Goal: Task Accomplishment & Management: Use online tool/utility

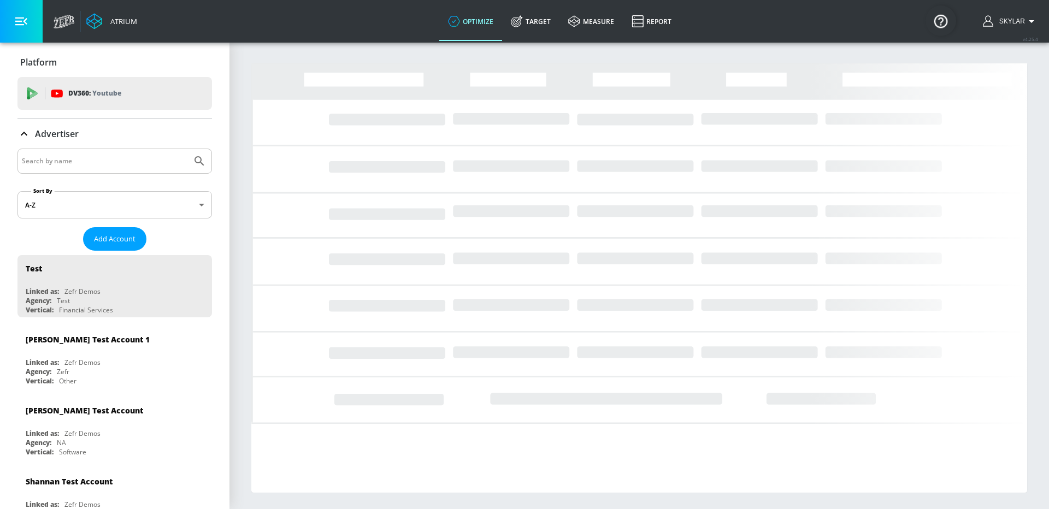
click at [123, 163] on input "Search by name" at bounding box center [104, 161] width 165 height 14
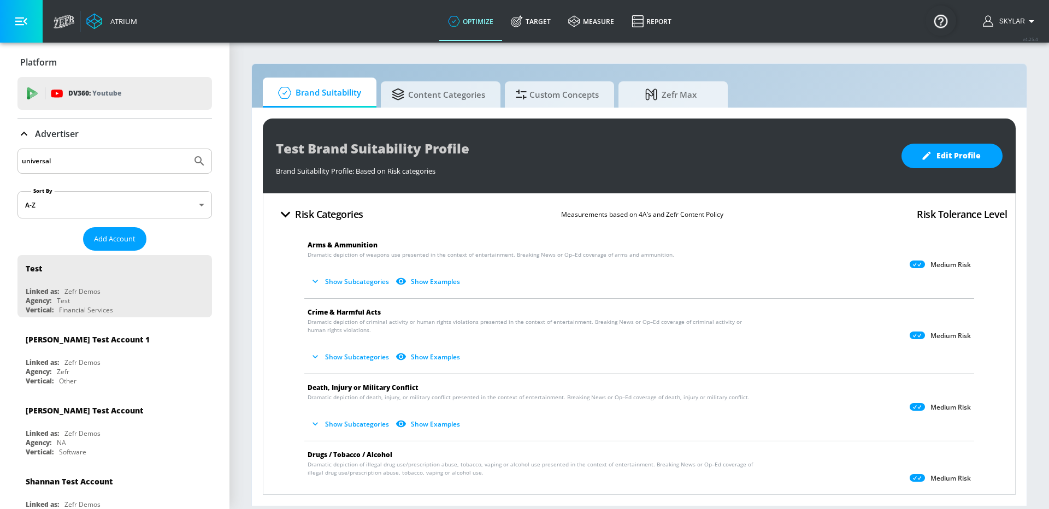
type input "universal"
click at [199, 157] on icon "Submit Search" at bounding box center [198, 160] width 9 height 9
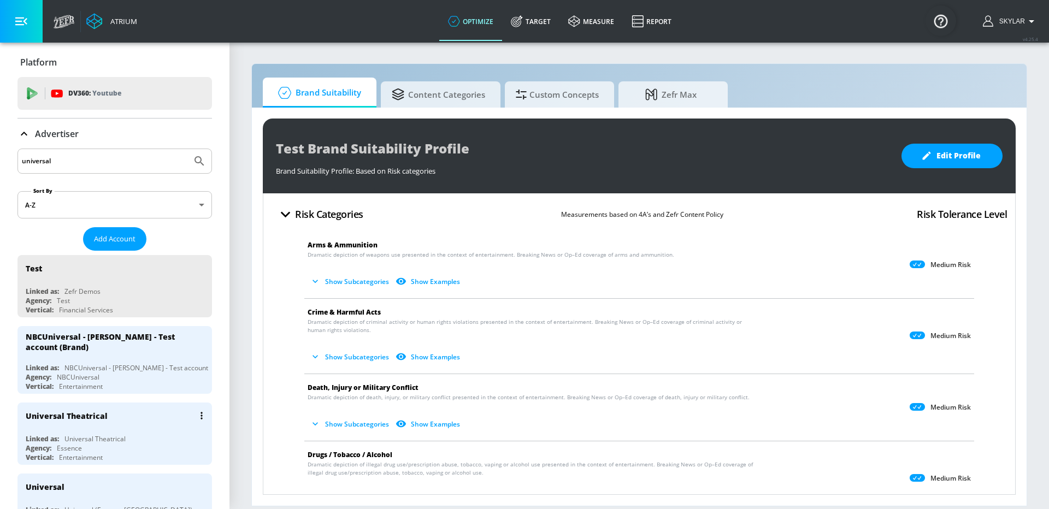
click at [108, 421] on div "Universal Theatrical" at bounding box center [118, 416] width 184 height 26
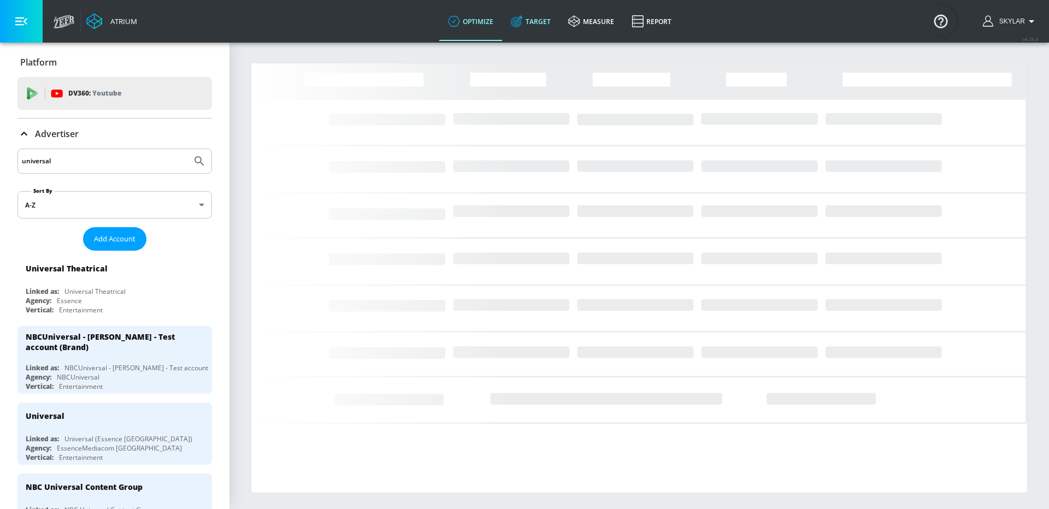
click at [539, 21] on link "Target" at bounding box center [530, 21] width 57 height 39
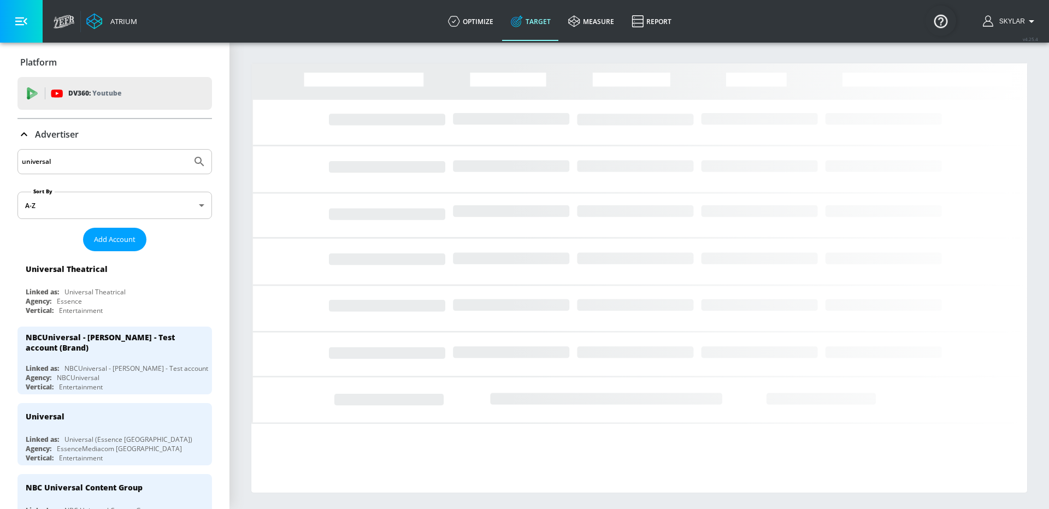
click at [21, 133] on icon at bounding box center [23, 134] width 13 height 13
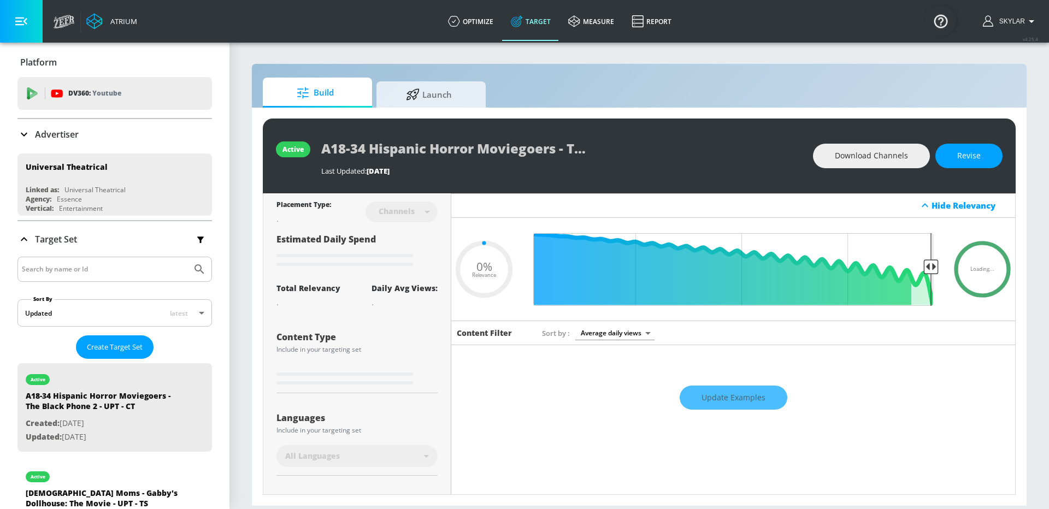
type input "0.05"
click at [71, 269] on input "Search by name or Id" at bounding box center [104, 269] width 165 height 14
type input "[PERSON_NAME]'s"
click at [205, 271] on icon "Submit Search" at bounding box center [199, 269] width 13 height 13
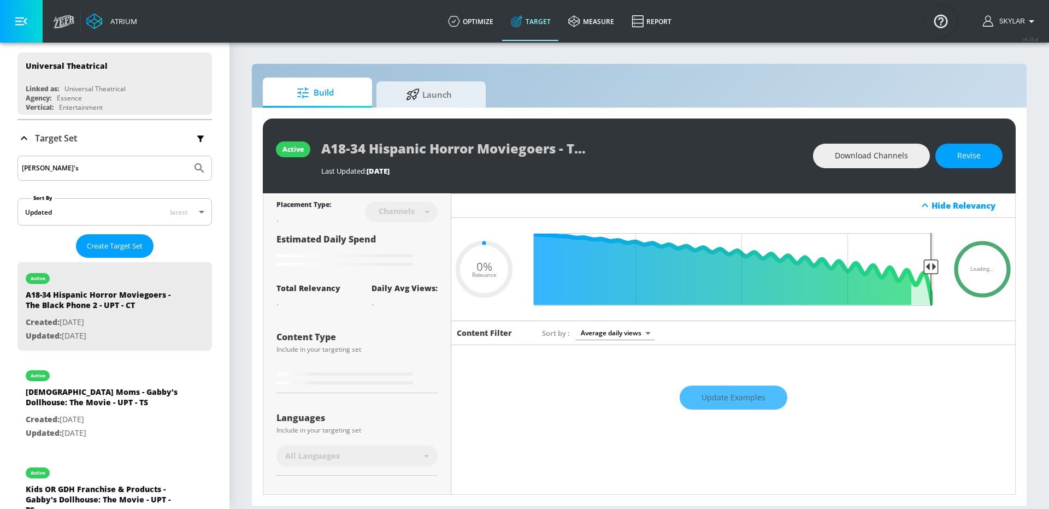
scroll to position [225, 0]
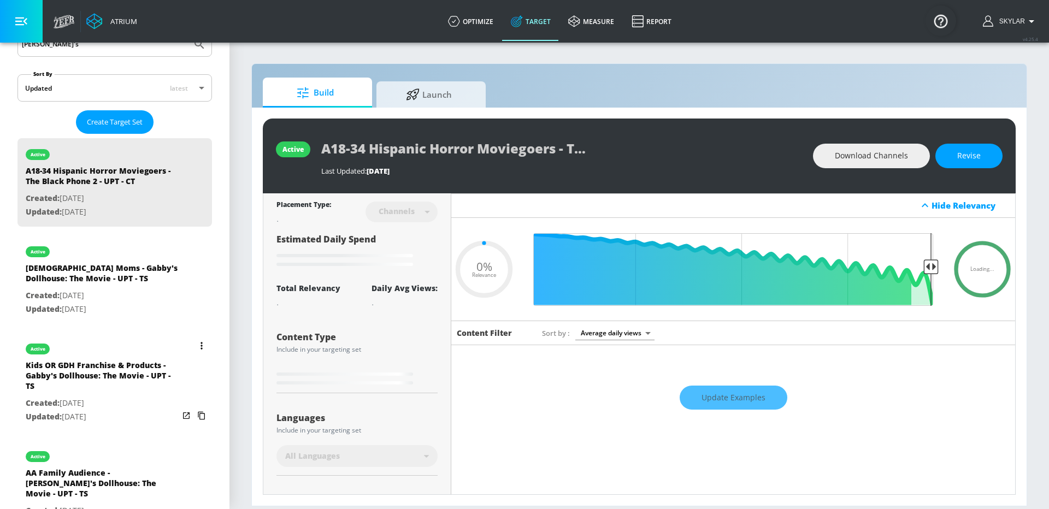
click at [108, 378] on div "Kids OR GDH Franchise & Products - Gabby's Dollhouse: The Movie - UPT - TS" at bounding box center [102, 378] width 153 height 37
type input "Kids OR GDH Franchise & Products - Gabby's Dollhouse: The Movie - UPT - TS"
type input "videos"
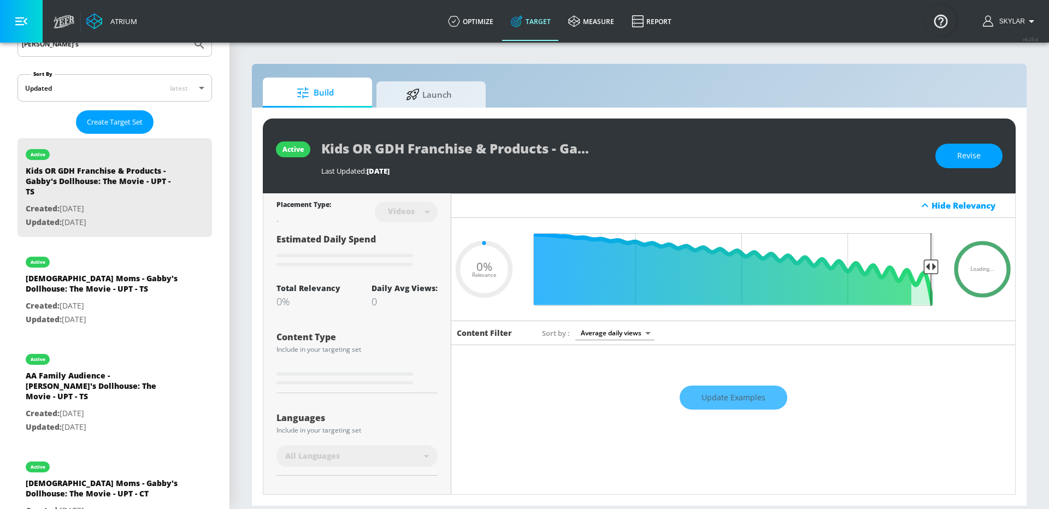
type input "0.79"
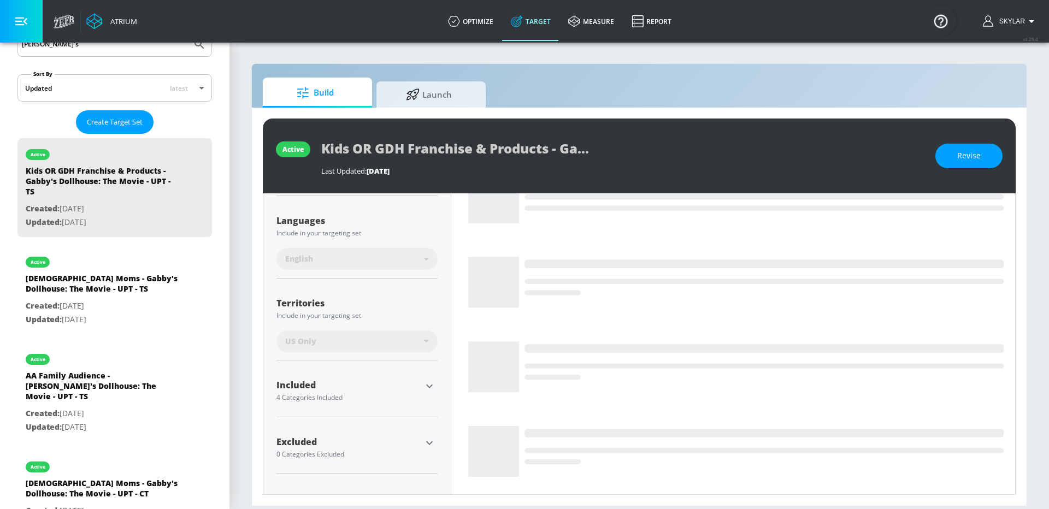
scroll to position [188, 0]
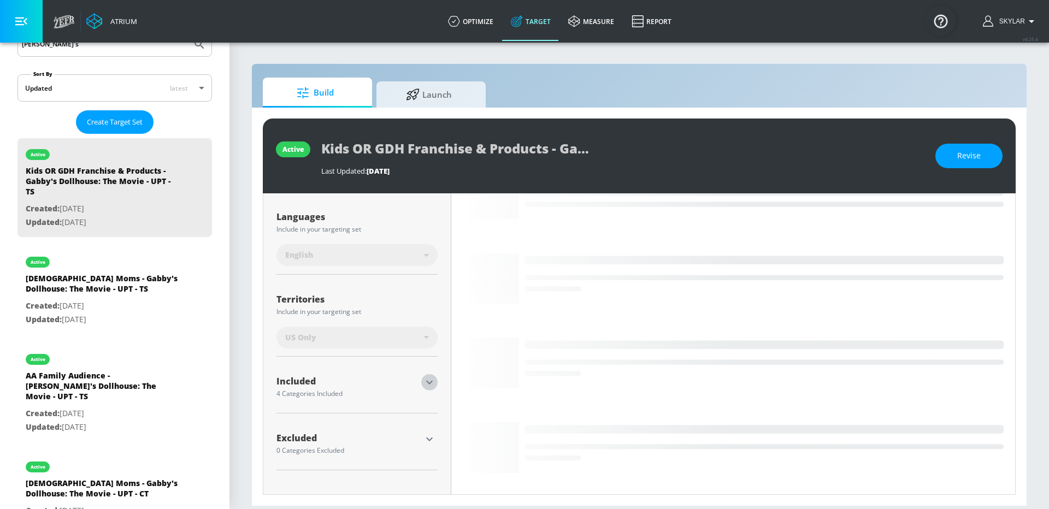
click at [430, 380] on icon "button" at bounding box center [429, 382] width 13 height 13
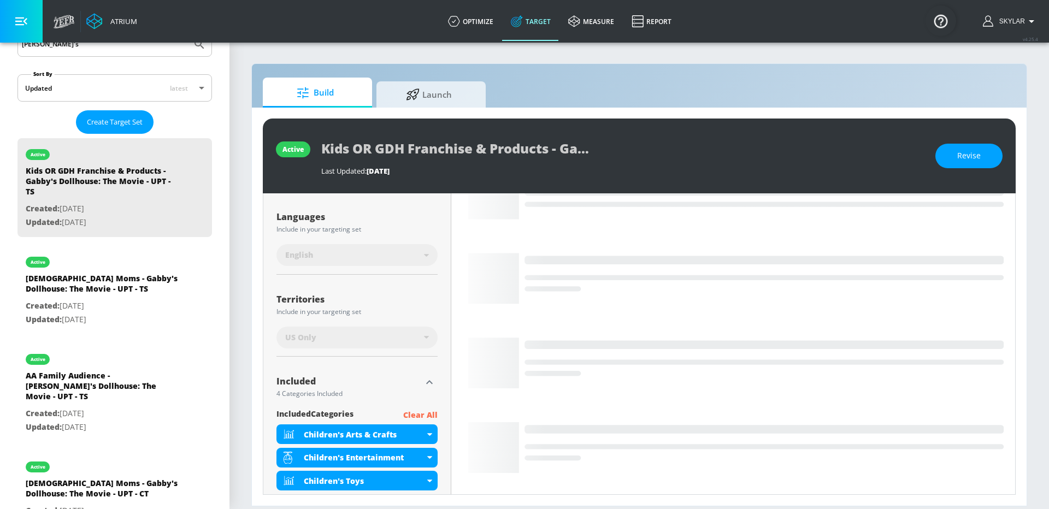
scroll to position [246, 0]
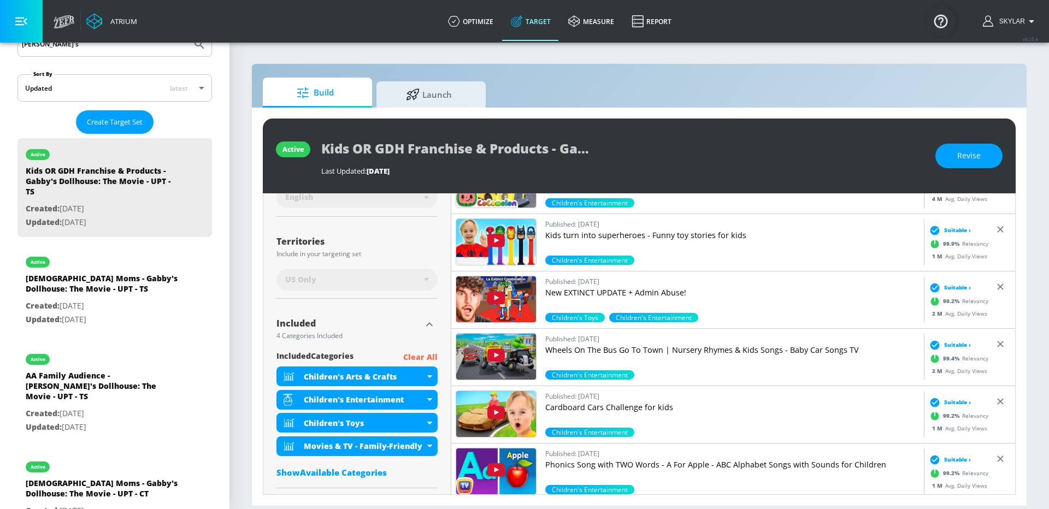
click at [429, 322] on icon "button" at bounding box center [429, 324] width 7 height 4
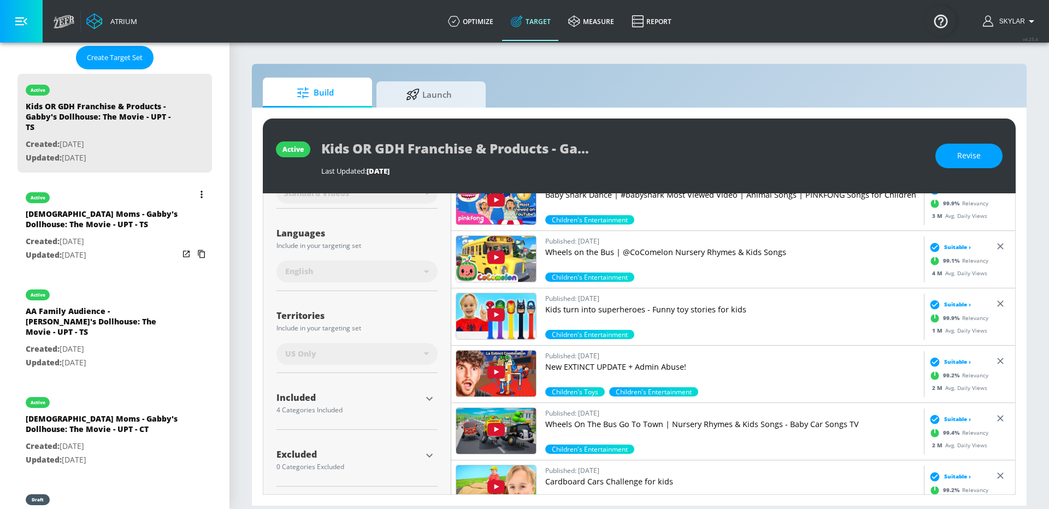
scroll to position [291, 0]
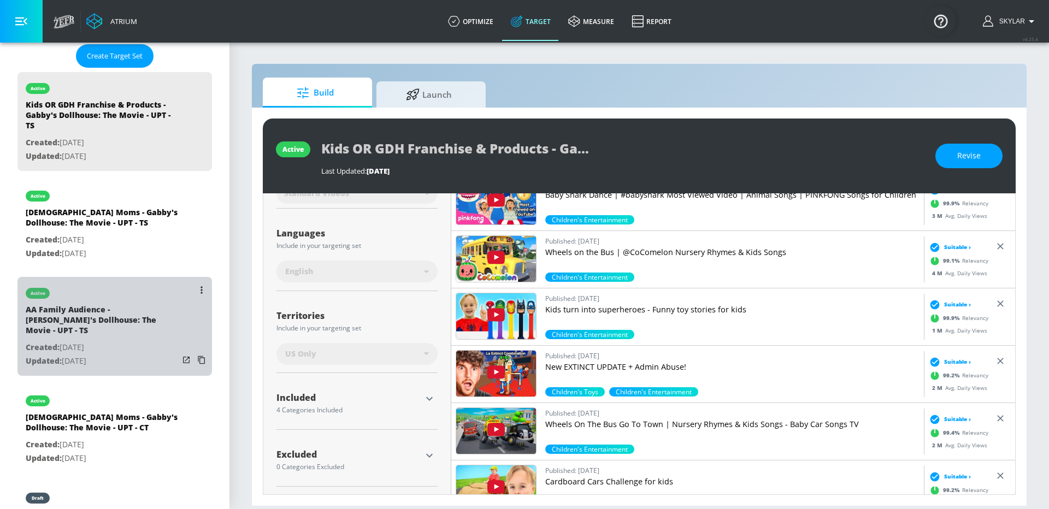
click at [137, 341] on p "Created: [DATE]" at bounding box center [102, 348] width 153 height 14
type input "AA Family Audience - [PERSON_NAME]'s Dollhouse: The Movie - UPT - TS"
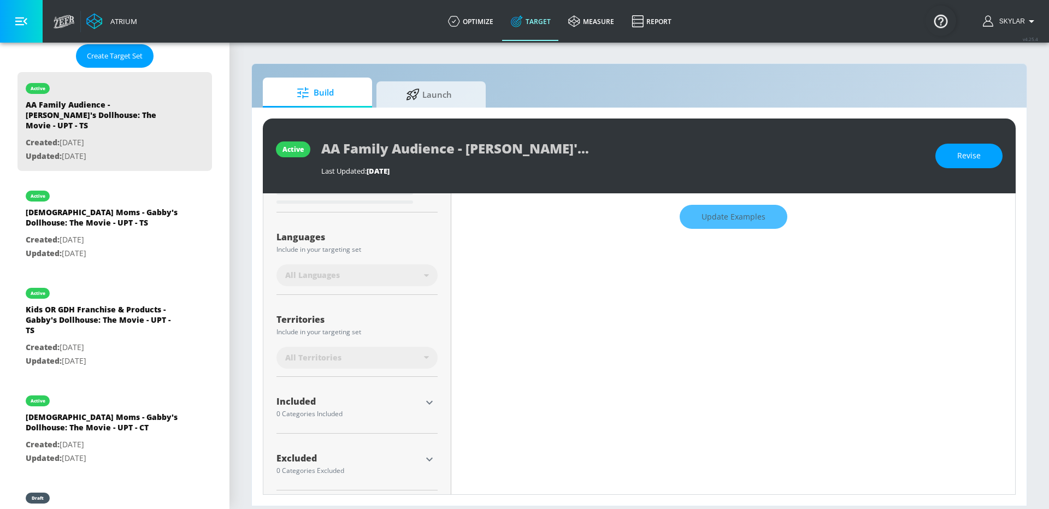
scroll to position [184, 0]
type input "0.81"
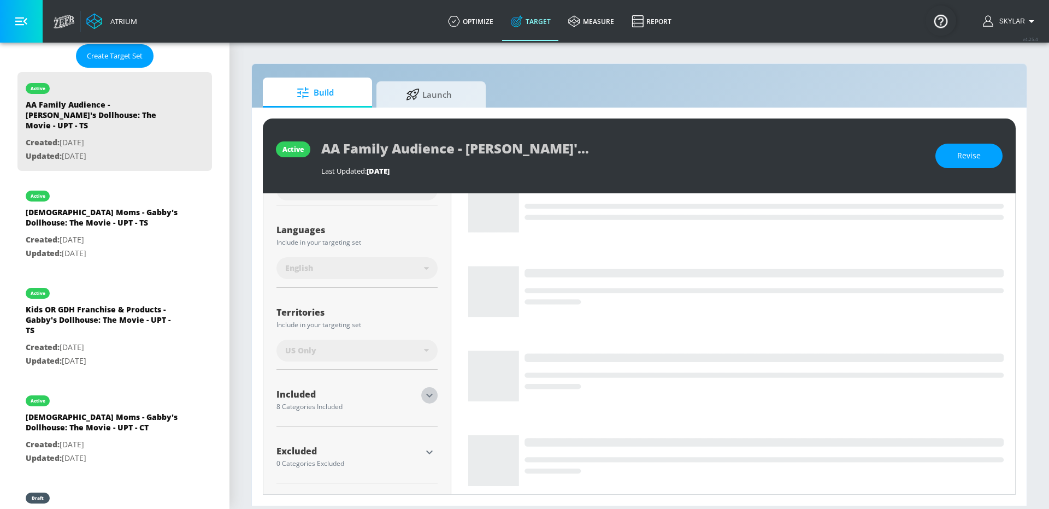
click at [429, 394] on icon "button" at bounding box center [429, 395] width 13 height 13
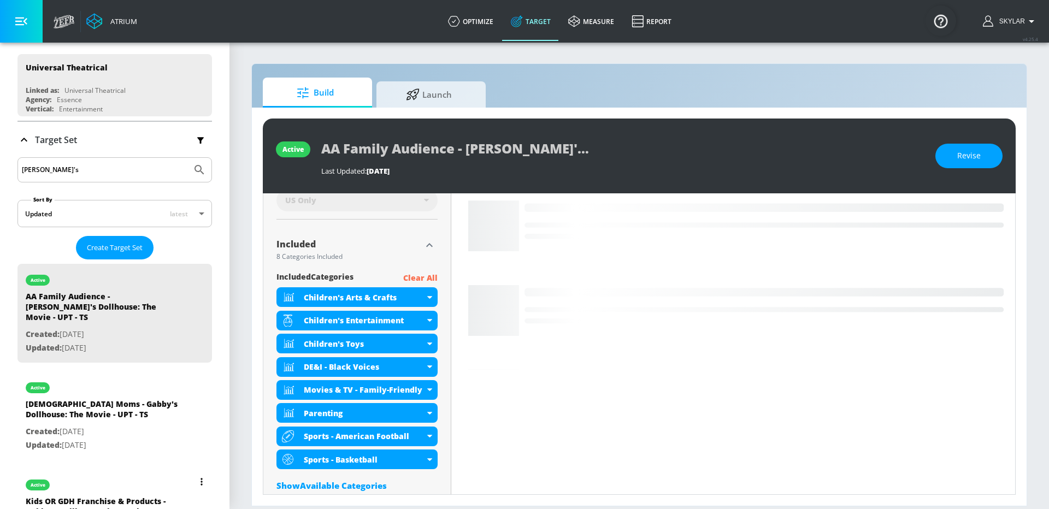
scroll to position [59, 0]
